Goal: Transaction & Acquisition: Purchase product/service

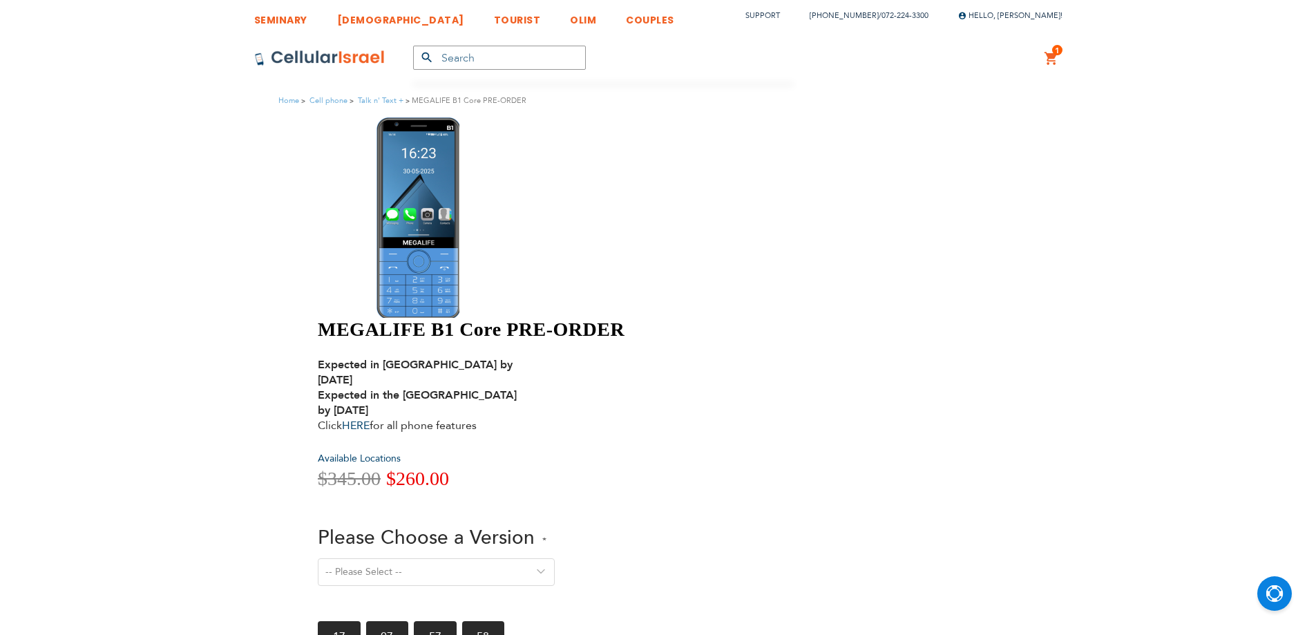
click at [555, 558] on select "-- Please Select -- Version 1. Talk - Voice only, no texting Version 2. Text - …" at bounding box center [436, 572] width 237 height 28
select select "Version 5. Talk, Text, Media and drive - includes all apps mentioned above"
click at [555, 558] on select "-- Please Select -- Version 1. Talk - Voice only, no texting Version 2. Text - …" at bounding box center [436, 572] width 237 height 28
click at [535, 524] on span "Please Choose a Version" at bounding box center [426, 537] width 217 height 26
click at [555, 558] on select "-- Please Select -- Version 1. Talk - Voice only, no texting Version 2. Text - …" at bounding box center [436, 572] width 237 height 28
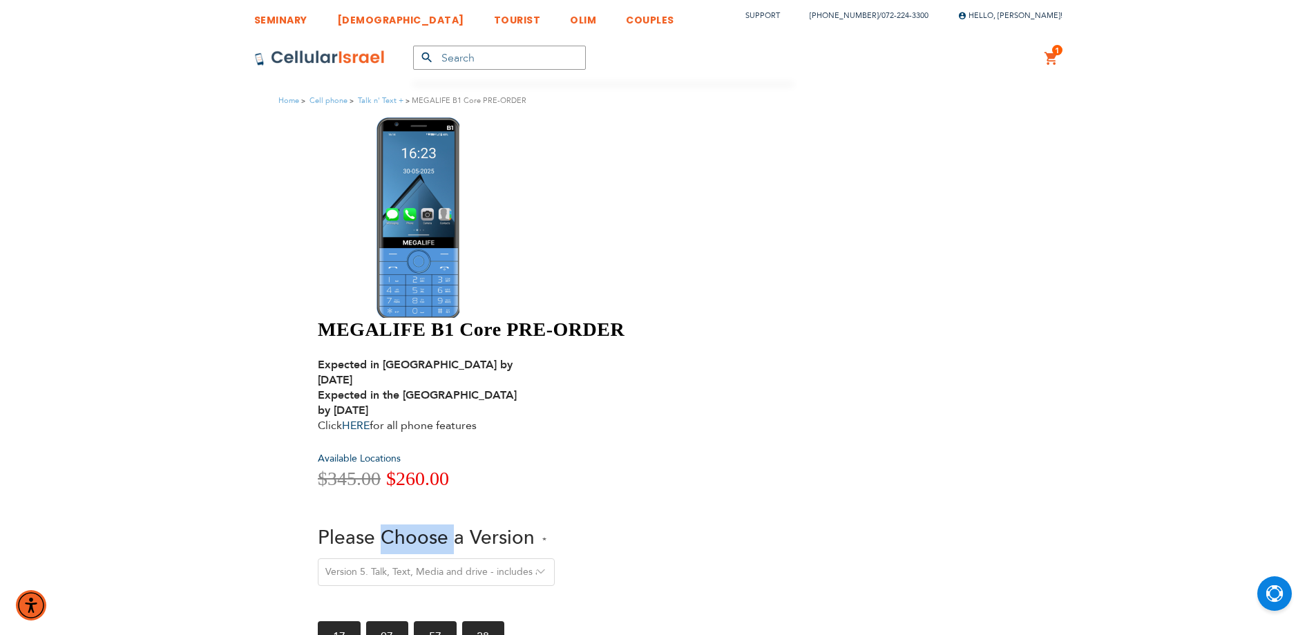
click at [535, 524] on span "Please Choose a Version" at bounding box center [426, 537] width 217 height 26
click at [555, 558] on select "-- Please Select -- Version 1. Talk - Voice only, no texting Version 2. Text - …" at bounding box center [436, 572] width 237 height 28
click at [535, 524] on span "Please Choose a Version" at bounding box center [426, 537] width 217 height 26
click at [555, 558] on select "-- Please Select -- Version 1. Talk - Voice only, no texting Version 2. Text - …" at bounding box center [436, 572] width 237 height 28
click at [449, 468] on span "$260.00" at bounding box center [417, 478] width 63 height 21
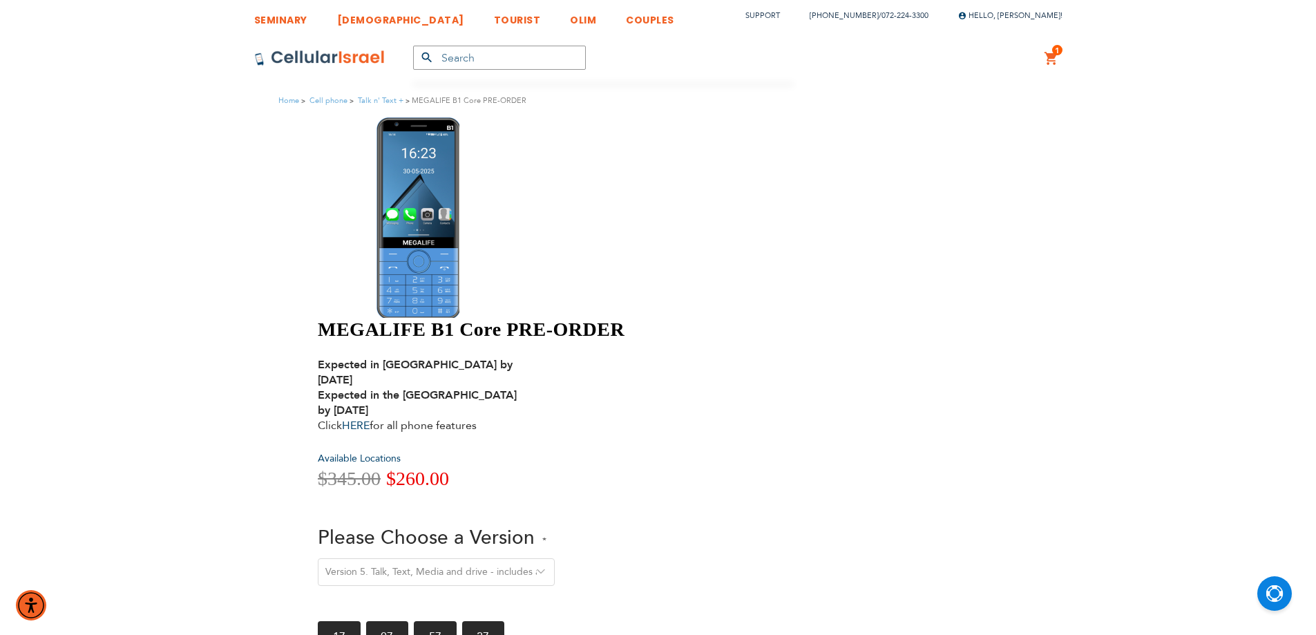
click at [449, 468] on span "$260.00" at bounding box center [417, 478] width 63 height 21
drag, startPoint x: 641, startPoint y: 261, endPoint x: 557, endPoint y: 258, distance: 84.3
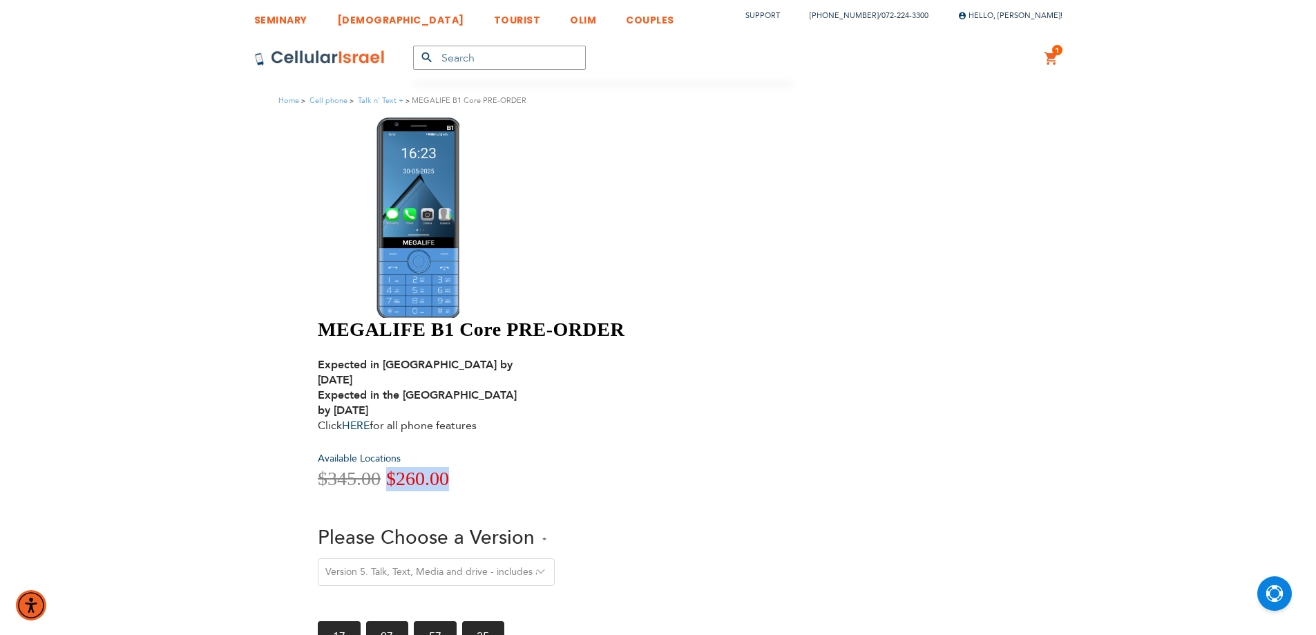
click at [547, 259] on div "MEGALIFE B1 Core PRE-ORDER Expected in [GEOGRAPHIC_DATA] by [DATE] Expected in …" at bounding box center [658, 410] width 680 height 587
click at [381, 468] on span "$345.00" at bounding box center [349, 478] width 63 height 21
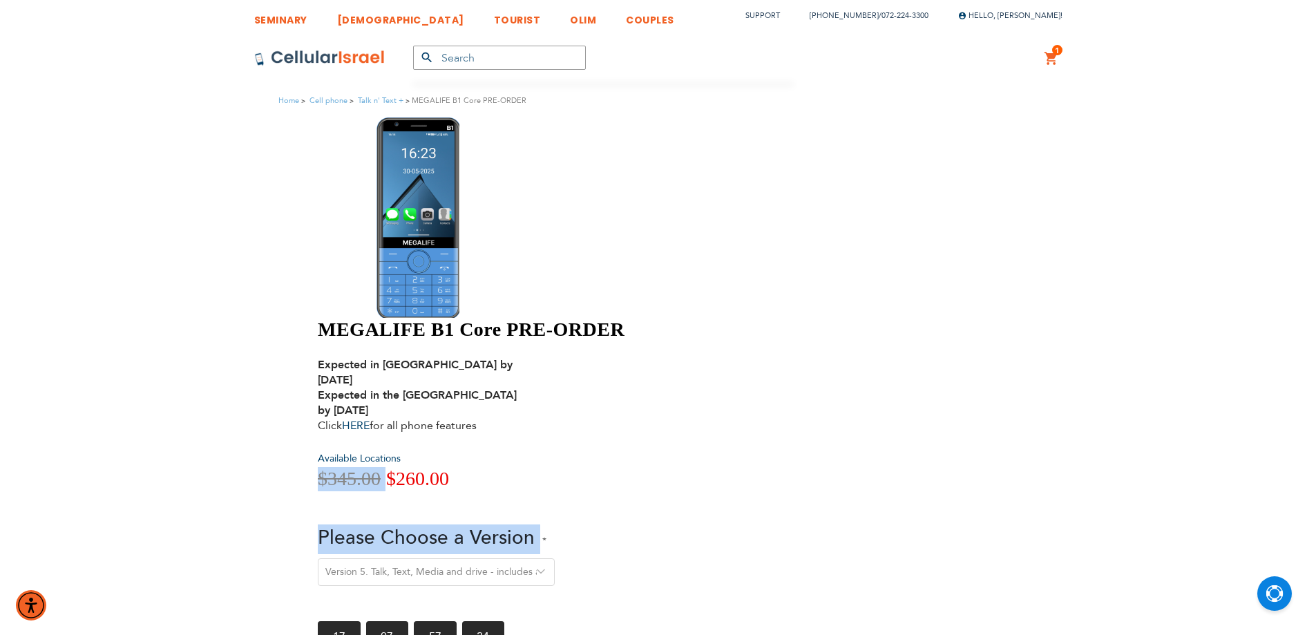
drag, startPoint x: 582, startPoint y: 264, endPoint x: 711, endPoint y: 280, distance: 130.2
click at [711, 318] on div "MEGALIFE B1 Core PRE-ORDER Expected in [GEOGRAPHIC_DATA] by [DATE] Expected in …" at bounding box center [560, 508] width 484 height 380
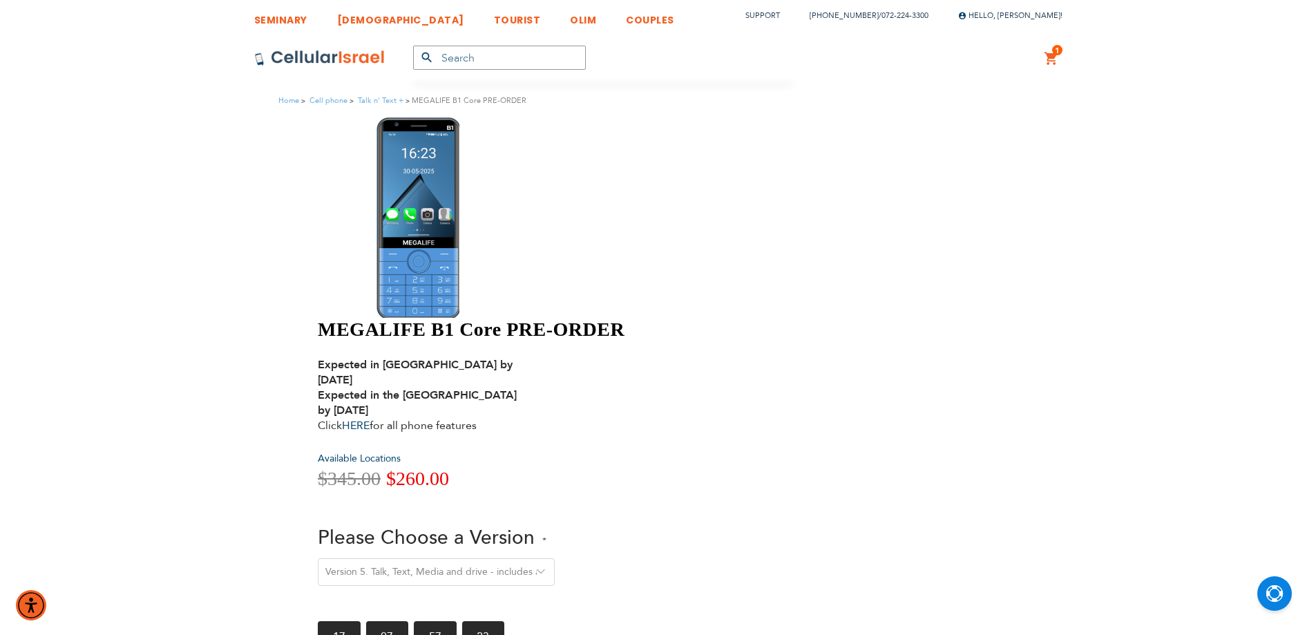
drag, startPoint x: 692, startPoint y: 272, endPoint x: 679, endPoint y: 267, distance: 13.6
click at [687, 467] on div "Special Price $260.00 Regular Price $345.00" at bounding box center [560, 479] width 484 height 24
click at [449, 468] on span "$260.00" at bounding box center [417, 478] width 63 height 21
drag, startPoint x: 678, startPoint y: 267, endPoint x: 551, endPoint y: 267, distance: 127.1
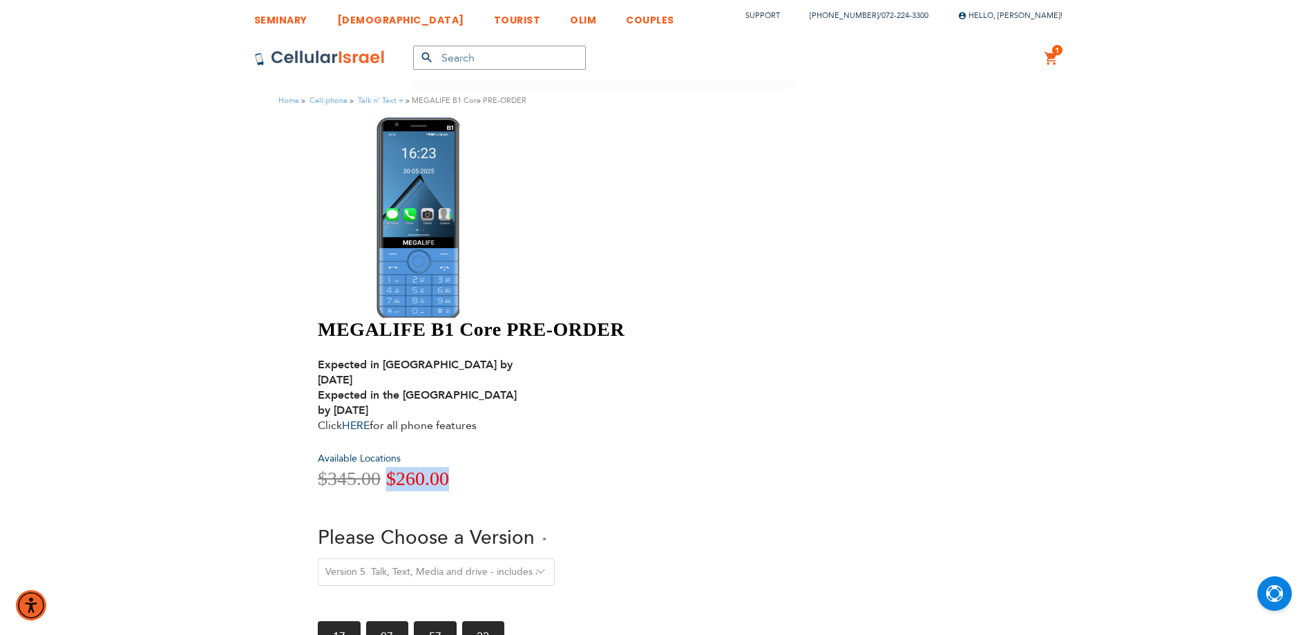
click at [551, 267] on div "MEGALIFE B1 Core PRE-ORDER Expected in [GEOGRAPHIC_DATA] by [DATE] Expected in …" at bounding box center [658, 410] width 680 height 587
click at [381, 468] on span "$345.00" at bounding box center [349, 478] width 63 height 21
drag, startPoint x: 574, startPoint y: 264, endPoint x: 679, endPoint y: 267, distance: 105.0
click at [679, 467] on div "Special Price $260.00 Regular Price $345.00" at bounding box center [560, 479] width 484 height 24
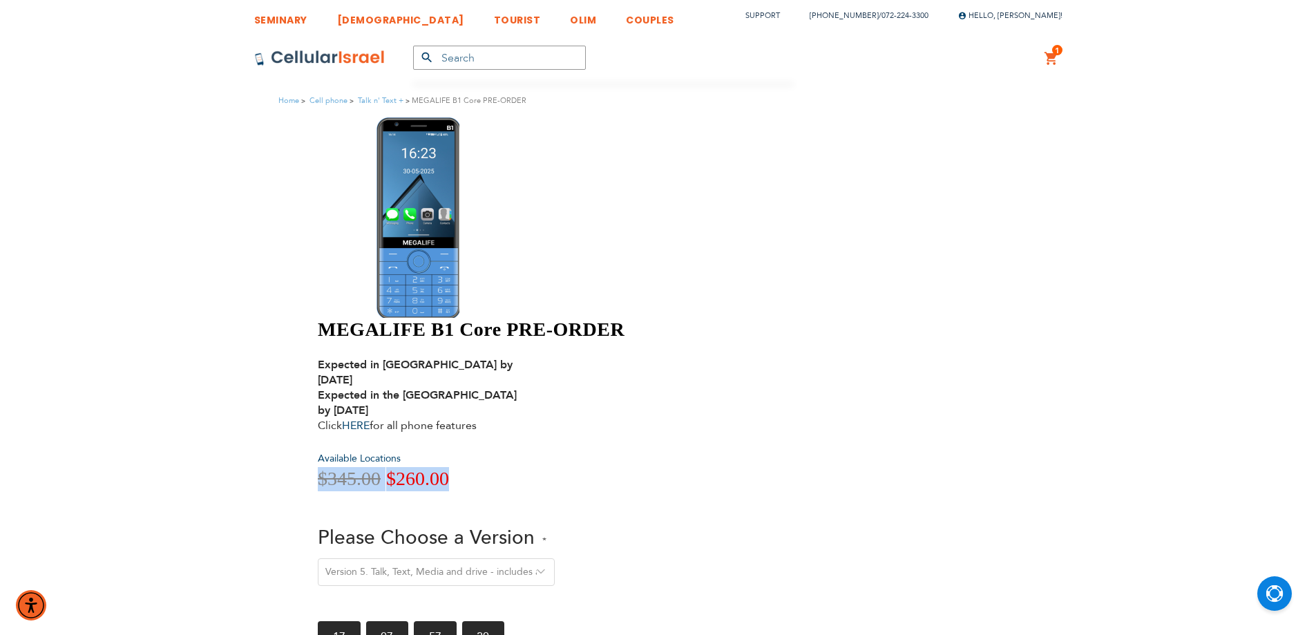
click at [449, 468] on span "$260.00" at bounding box center [417, 478] width 63 height 21
click at [690, 467] on div "Special Price $260.00 Regular Price $345.00" at bounding box center [560, 479] width 484 height 24
click at [517, 357] on strong "Expected in [GEOGRAPHIC_DATA] by [DATE] Expected in the [GEOGRAPHIC_DATA] by [D…" at bounding box center [417, 387] width 199 height 61
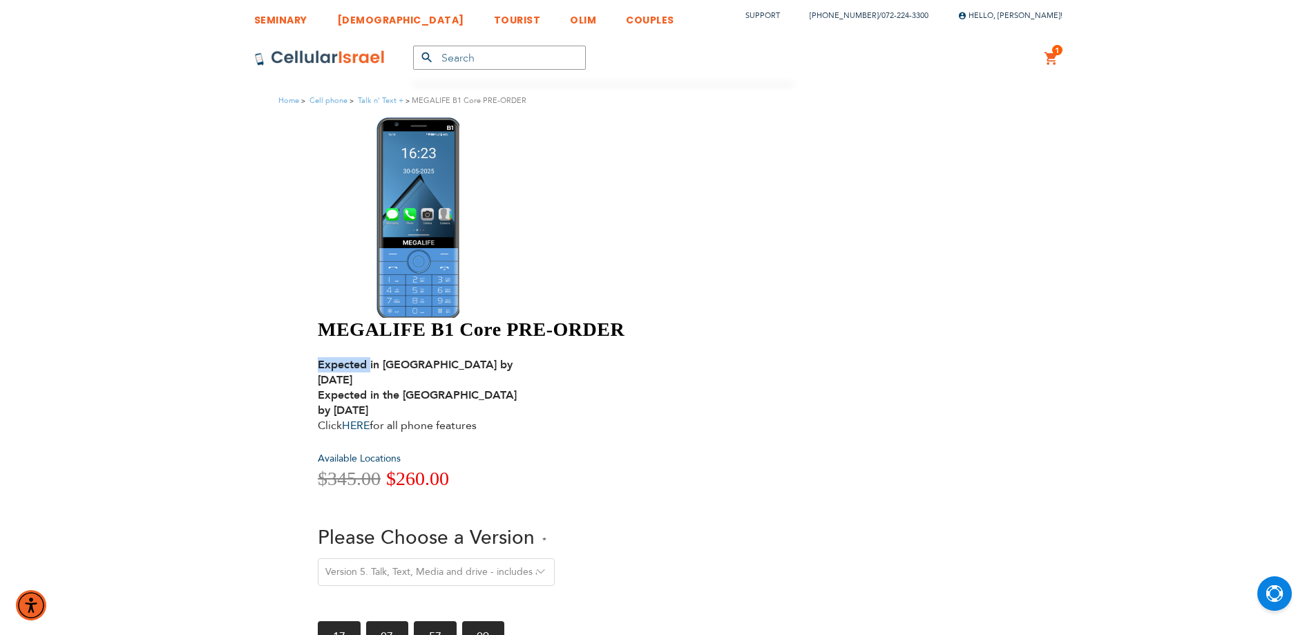
click at [517, 357] on strong "Expected in [GEOGRAPHIC_DATA] by [DATE] Expected in the [GEOGRAPHIC_DATA] by [D…" at bounding box center [417, 387] width 199 height 61
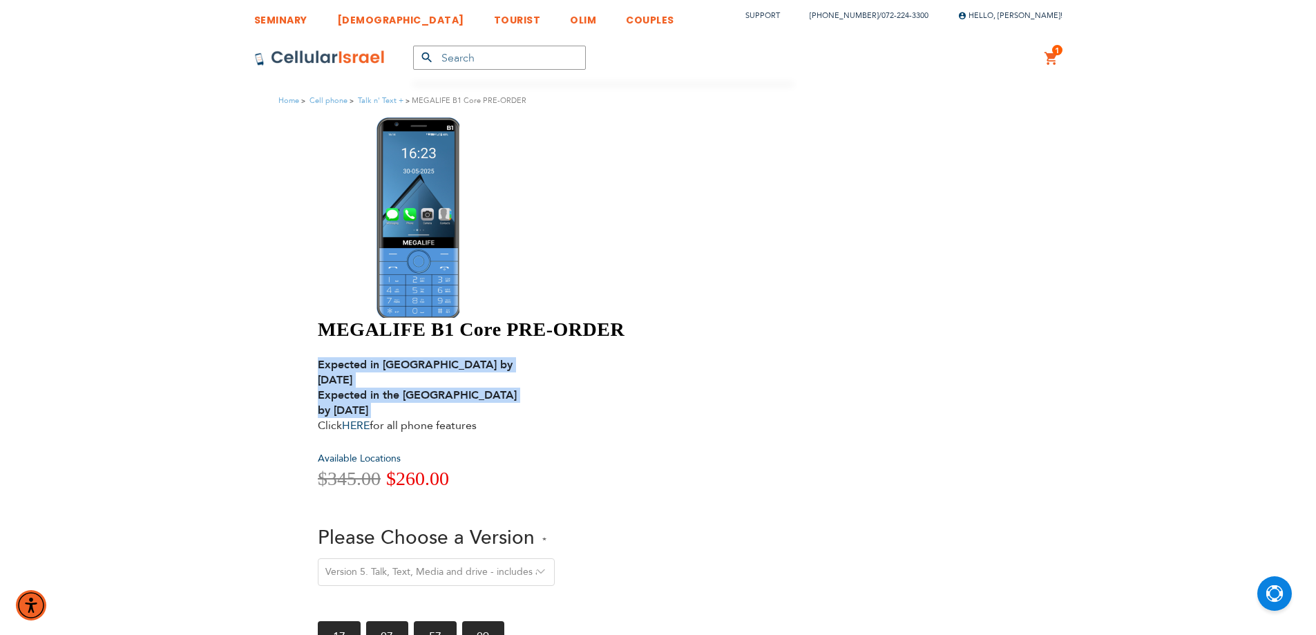
drag, startPoint x: 571, startPoint y: 166, endPoint x: 569, endPoint y: 198, distance: 31.8
click at [517, 357] on strong "Expected in [GEOGRAPHIC_DATA] by [DATE] Expected in the [GEOGRAPHIC_DATA] by [D…" at bounding box center [417, 387] width 199 height 61
click at [334, 55] on img at bounding box center [319, 58] width 131 height 17
